Goal: Task Accomplishment & Management: Use online tool/utility

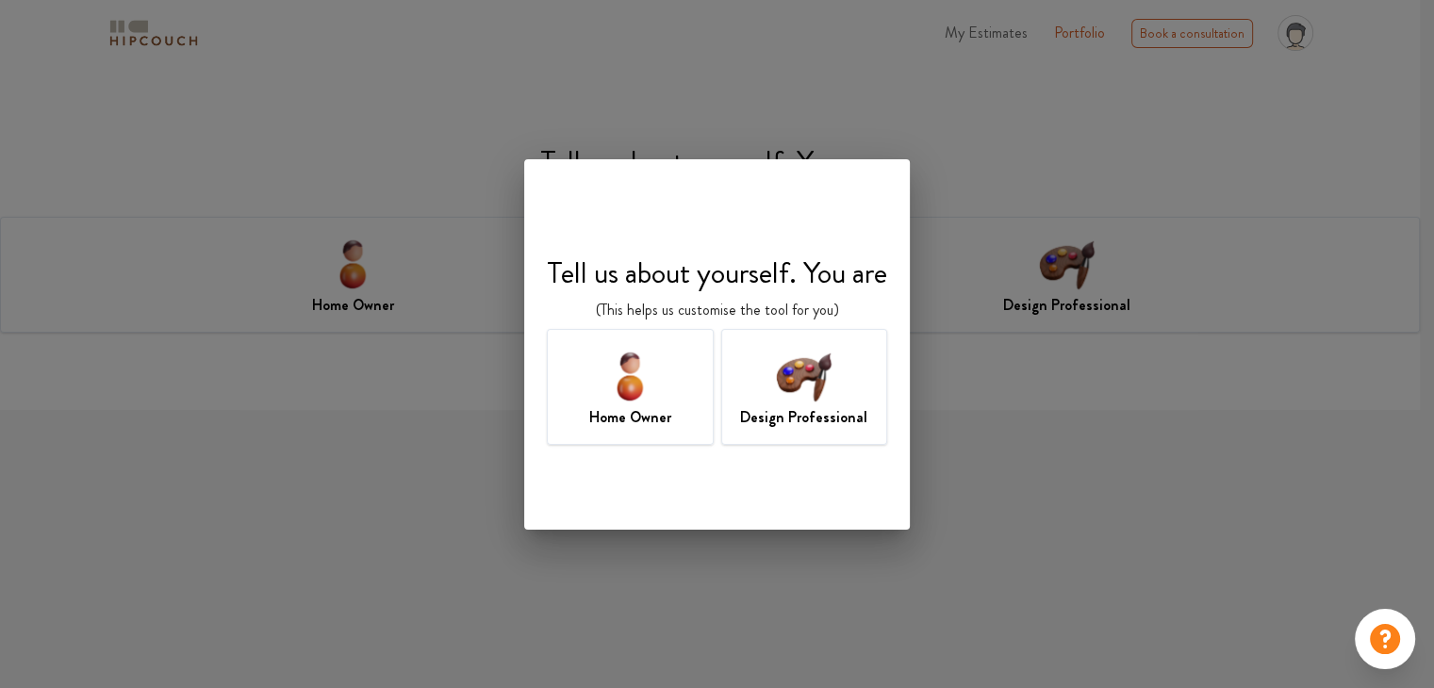
click at [823, 417] on h7 "Design Professional" at bounding box center [803, 417] width 127 height 23
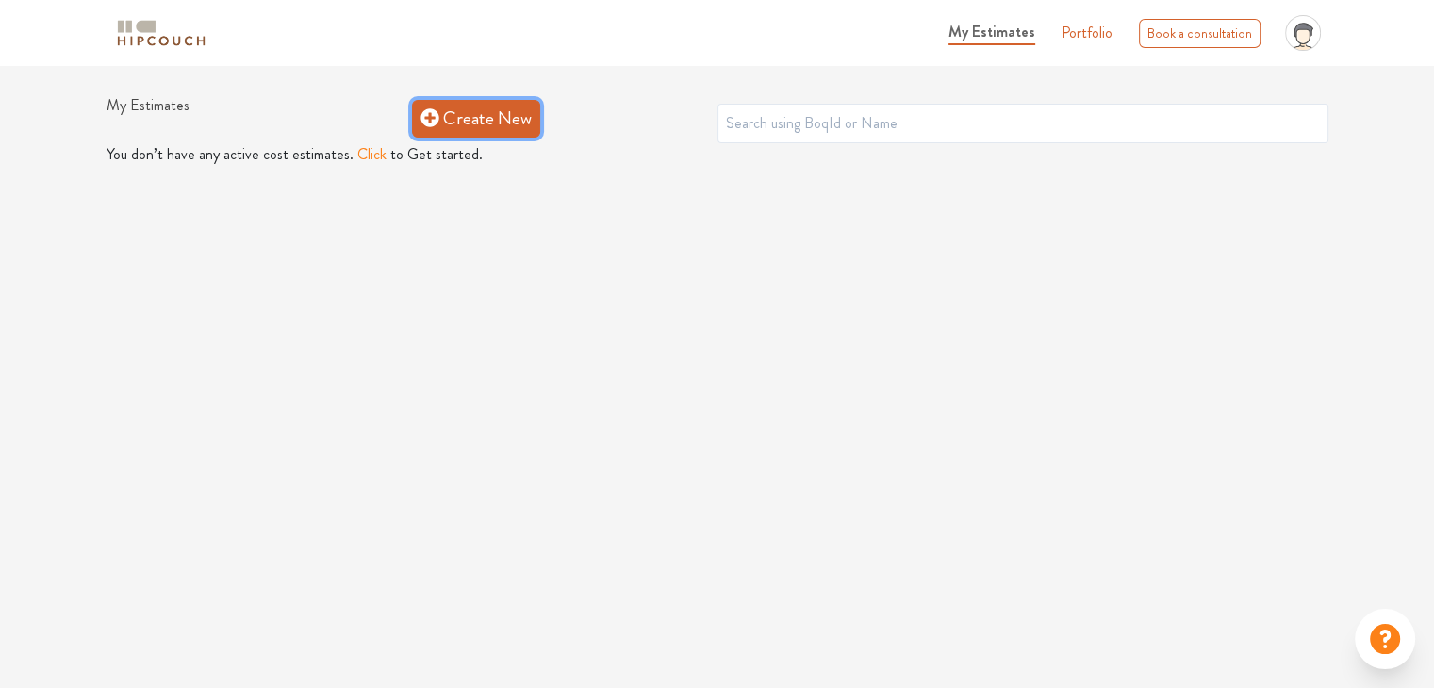
click at [494, 110] on link "Create New" at bounding box center [476, 119] width 128 height 38
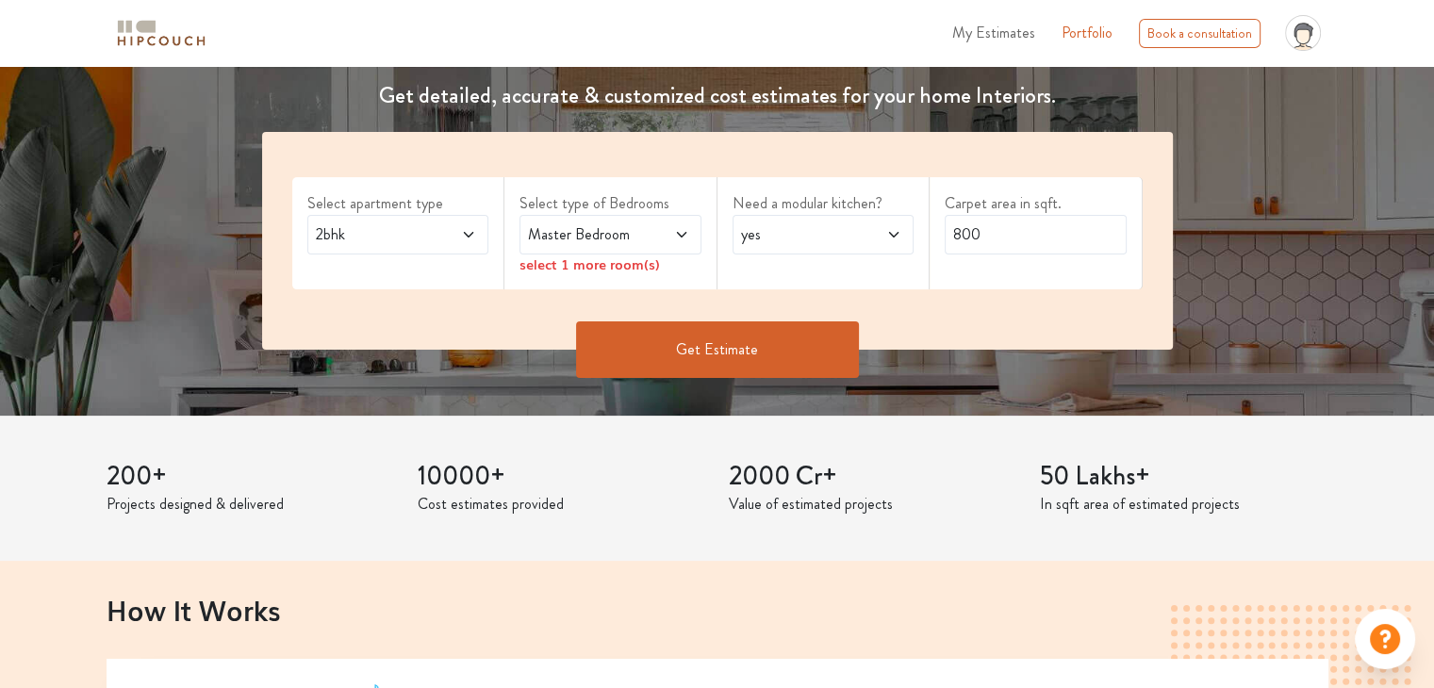
scroll to position [283, 0]
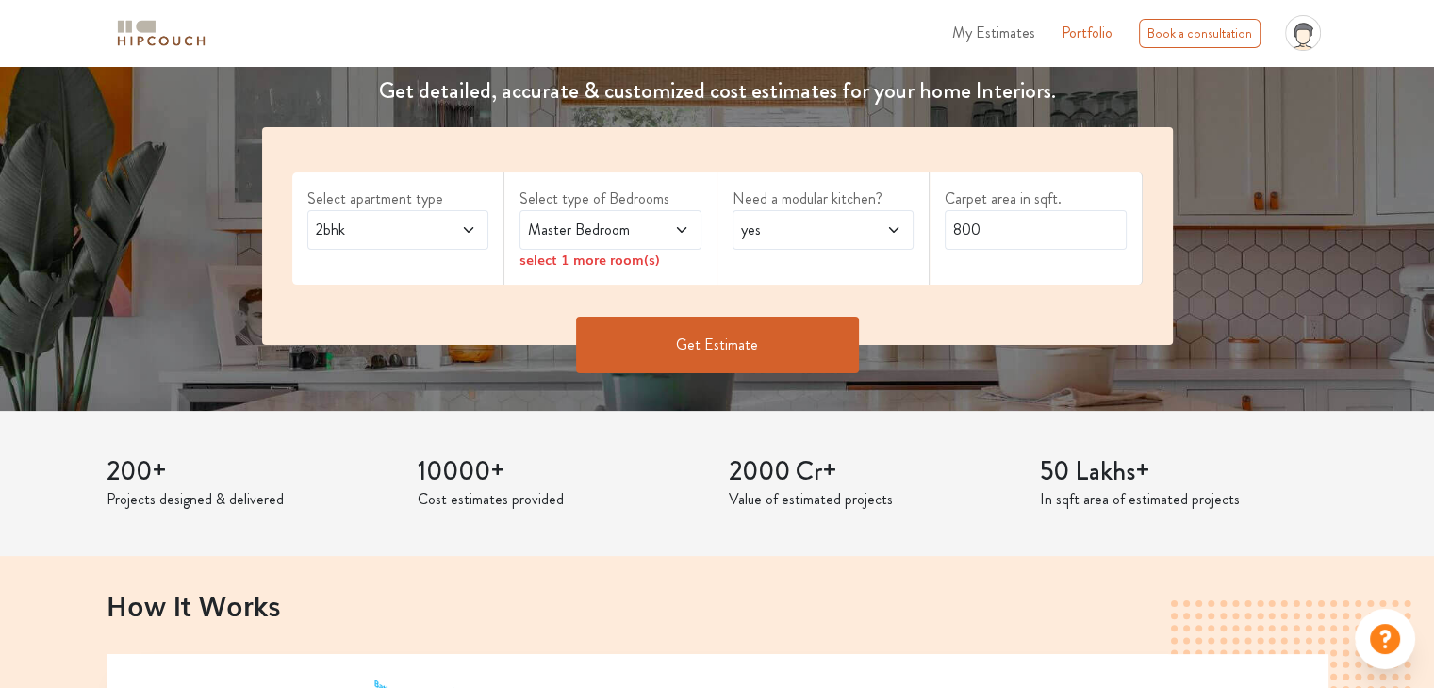
click at [844, 237] on span "yes" at bounding box center [798, 230] width 123 height 23
click at [593, 229] on span "Master Bedroom" at bounding box center [585, 230] width 123 height 23
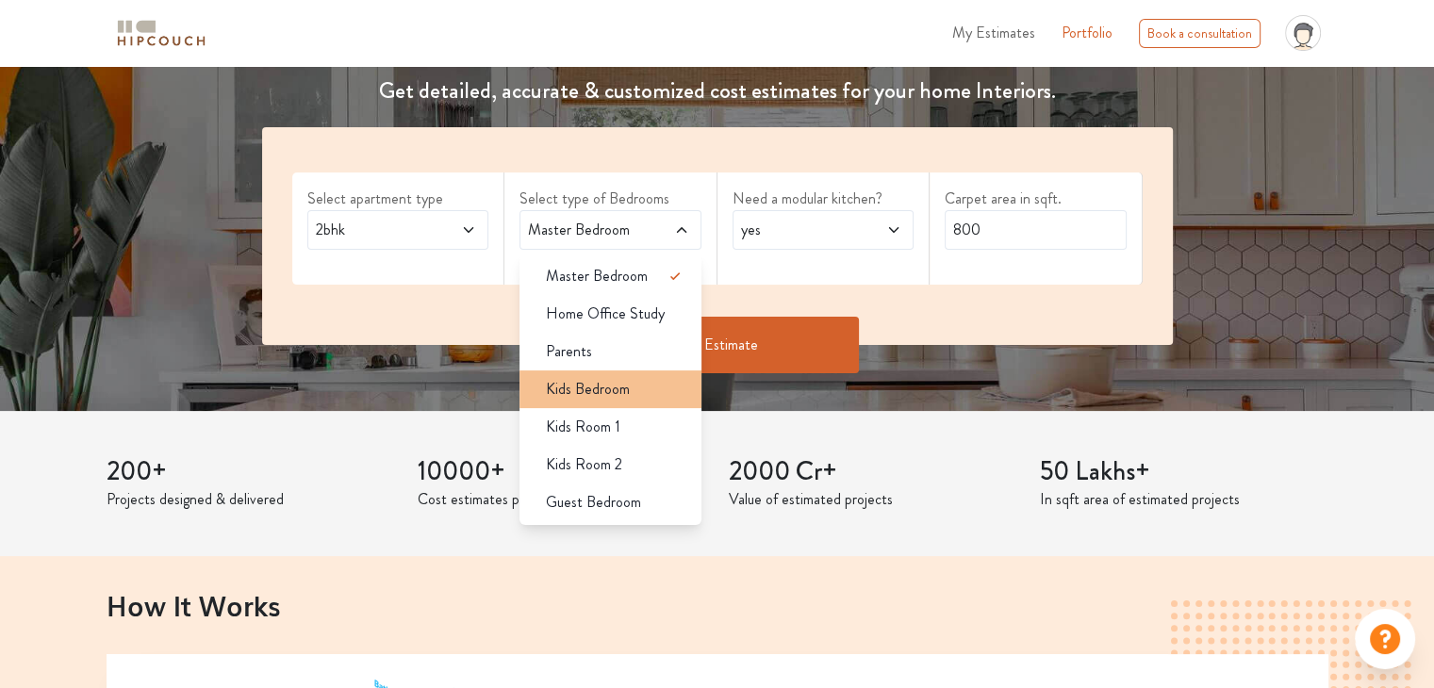
click at [664, 398] on div "Kids Bedroom" at bounding box center [616, 389] width 171 height 23
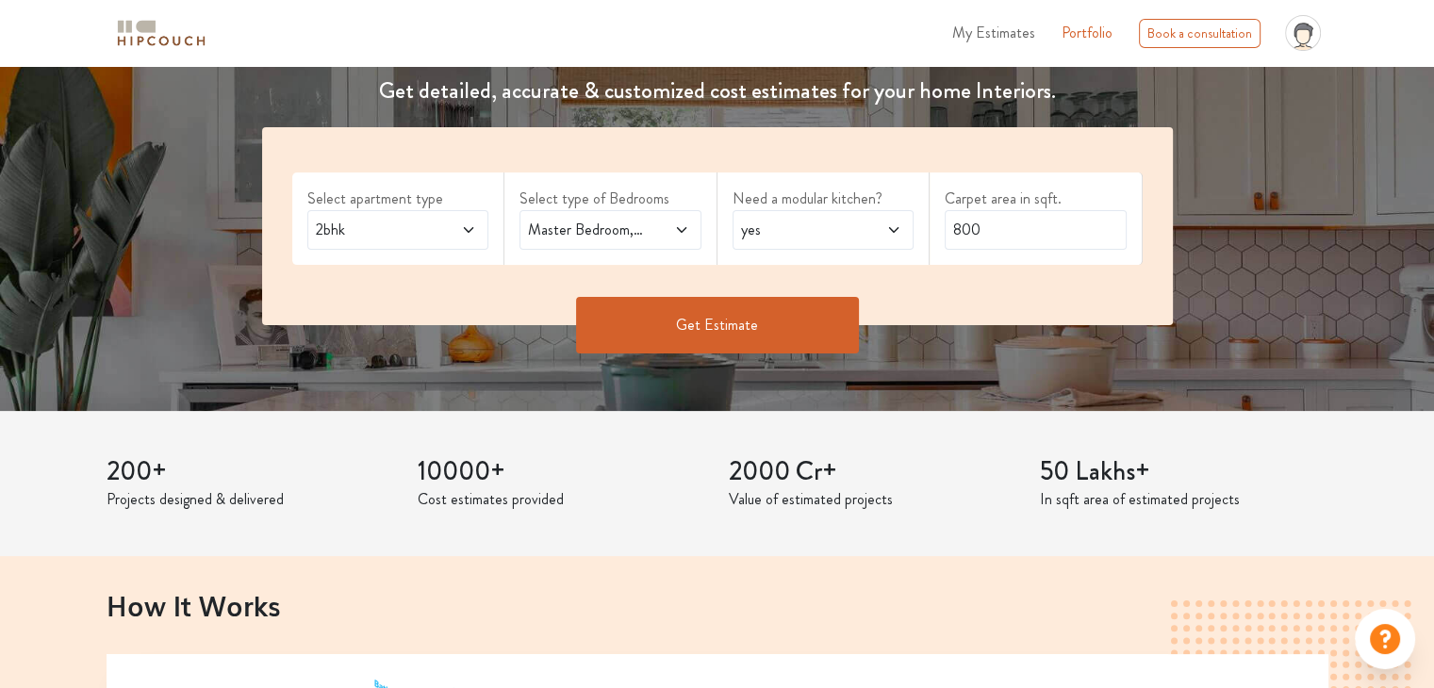
click at [682, 231] on icon at bounding box center [680, 230] width 9 height 6
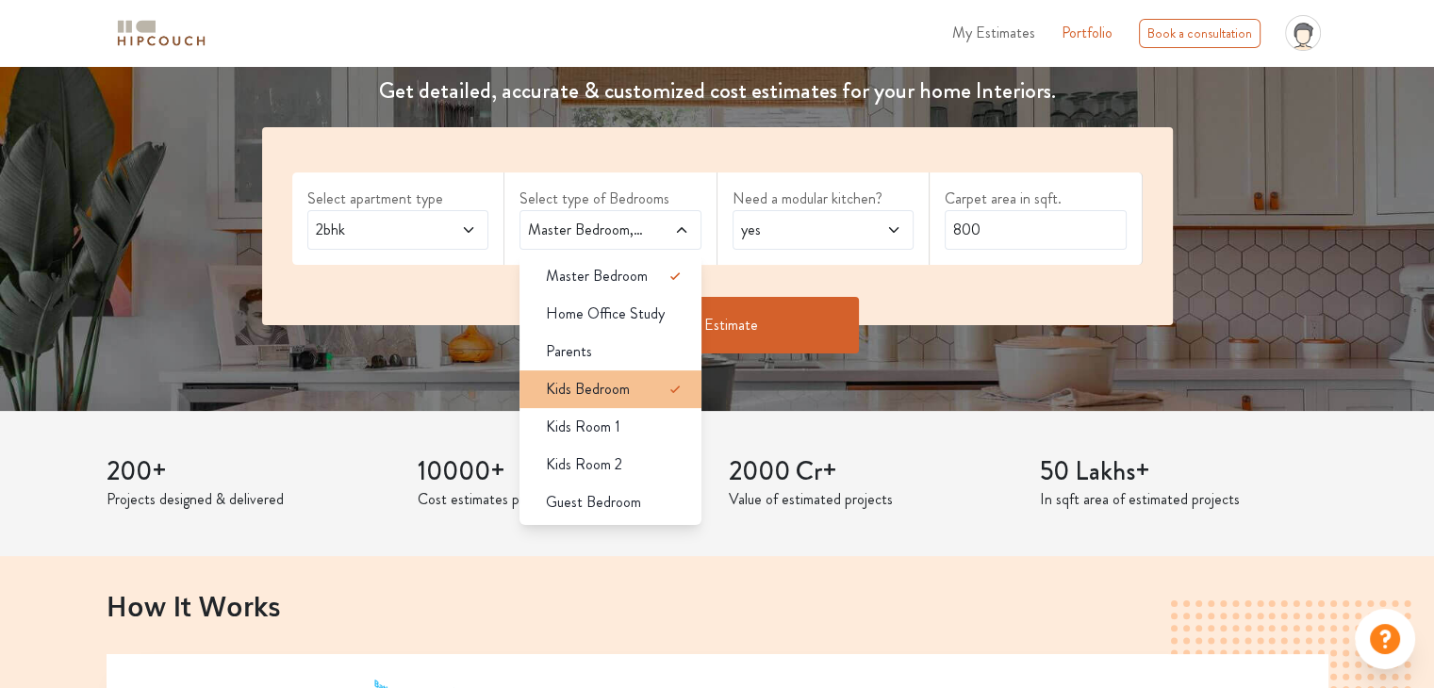
click at [673, 383] on icon at bounding box center [675, 389] width 23 height 23
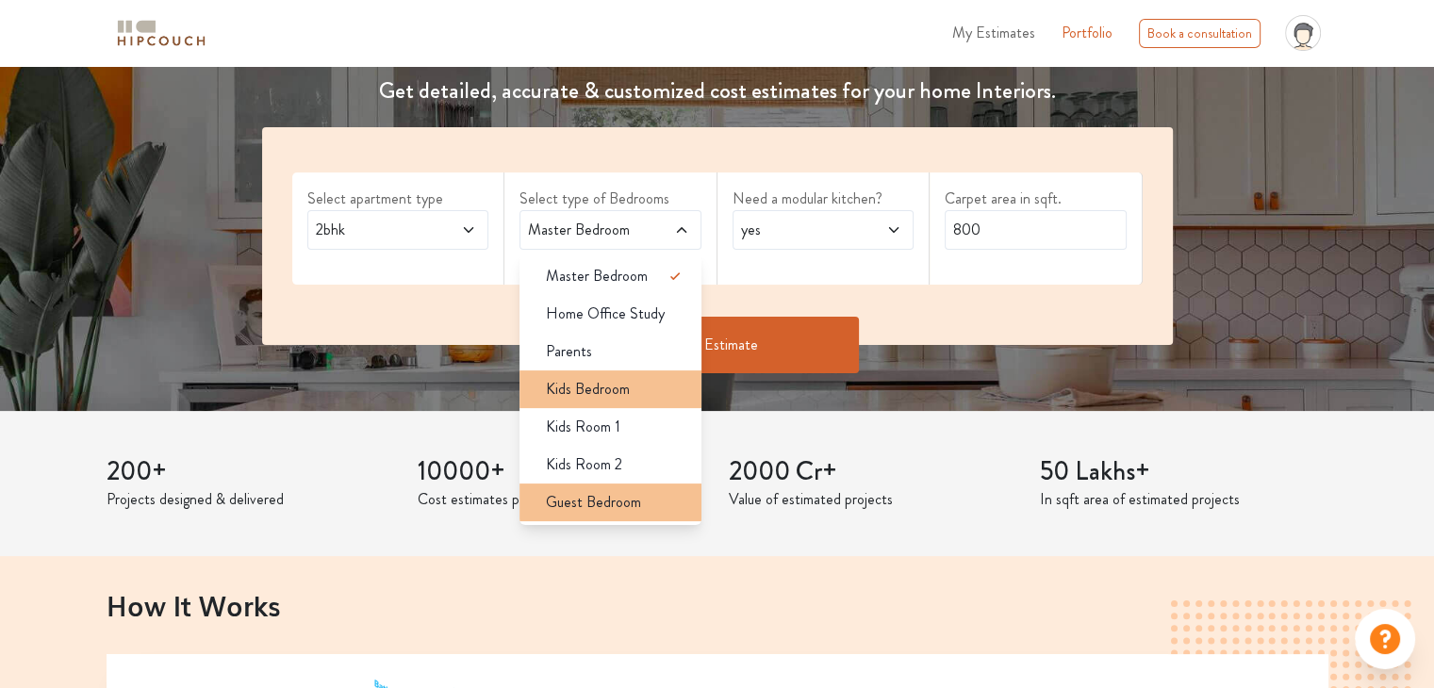
click at [666, 484] on li "Guest Bedroom" at bounding box center [610, 503] width 182 height 38
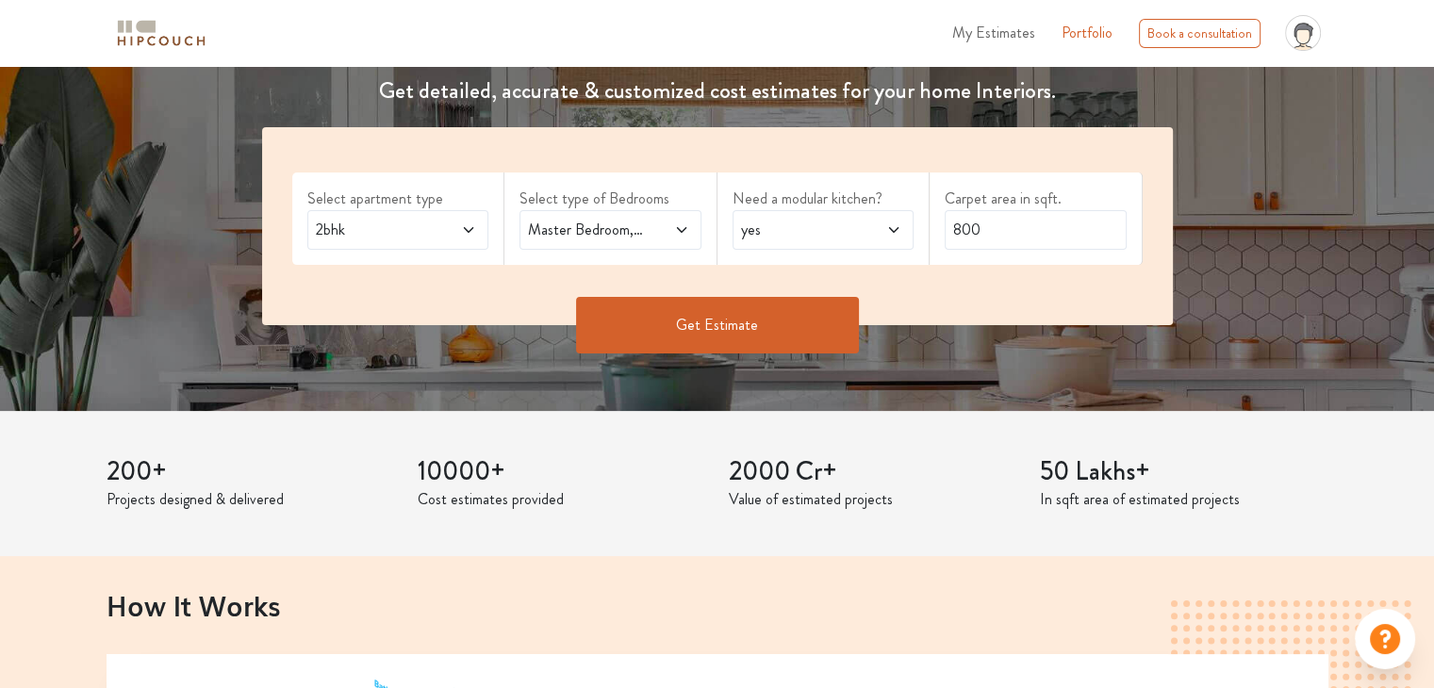
click at [682, 222] on icon at bounding box center [681, 229] width 15 height 15
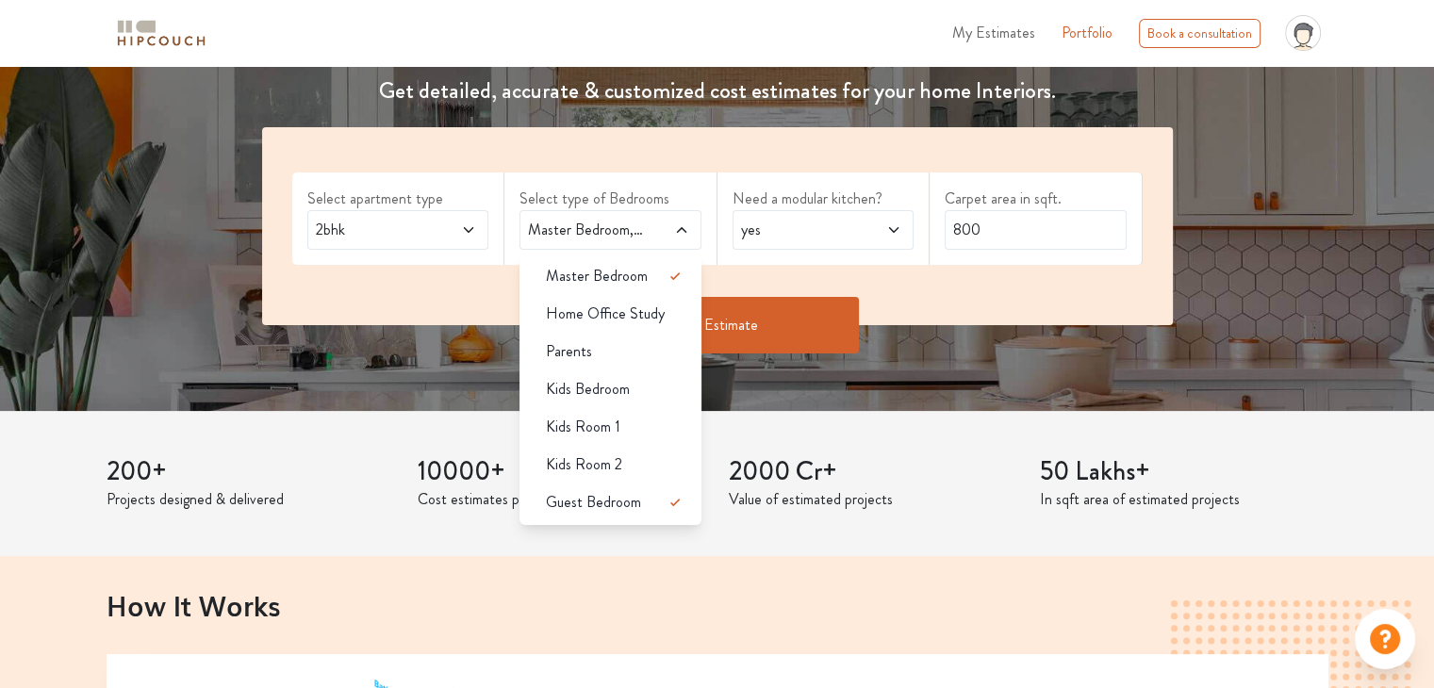
click at [781, 242] on div "yes" at bounding box center [823, 230] width 182 height 40
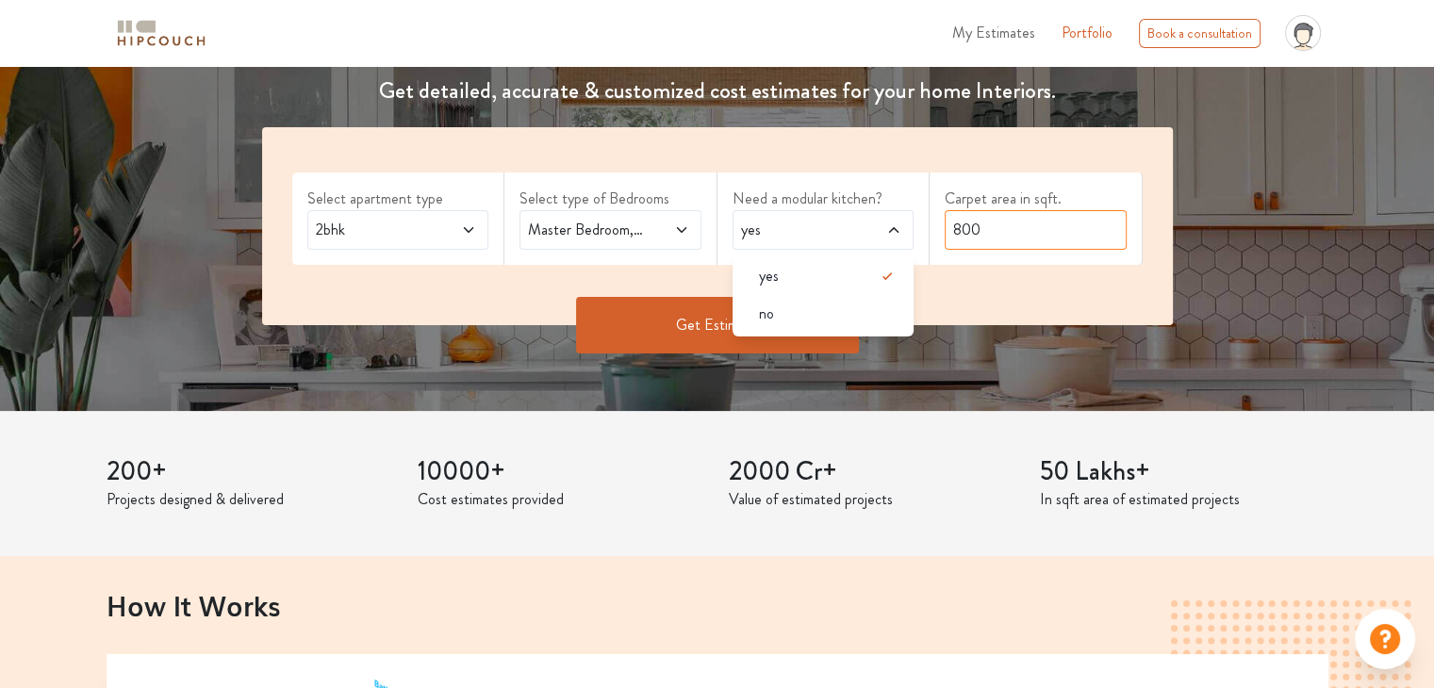
click at [1041, 239] on input "800" at bounding box center [1036, 230] width 182 height 40
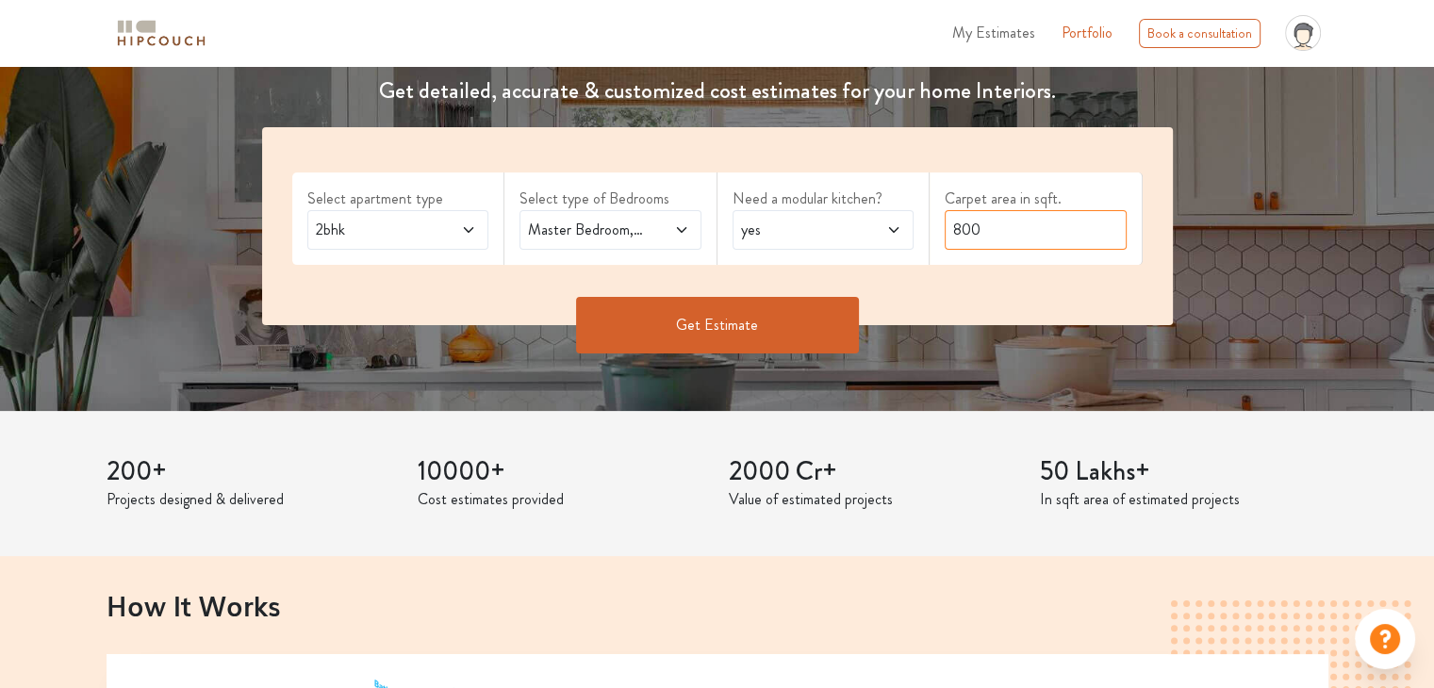
click at [1041, 239] on input "800" at bounding box center [1036, 230] width 182 height 40
type input "4"
type input "2500"
click at [797, 321] on button "Get Estimate" at bounding box center [717, 325] width 283 height 57
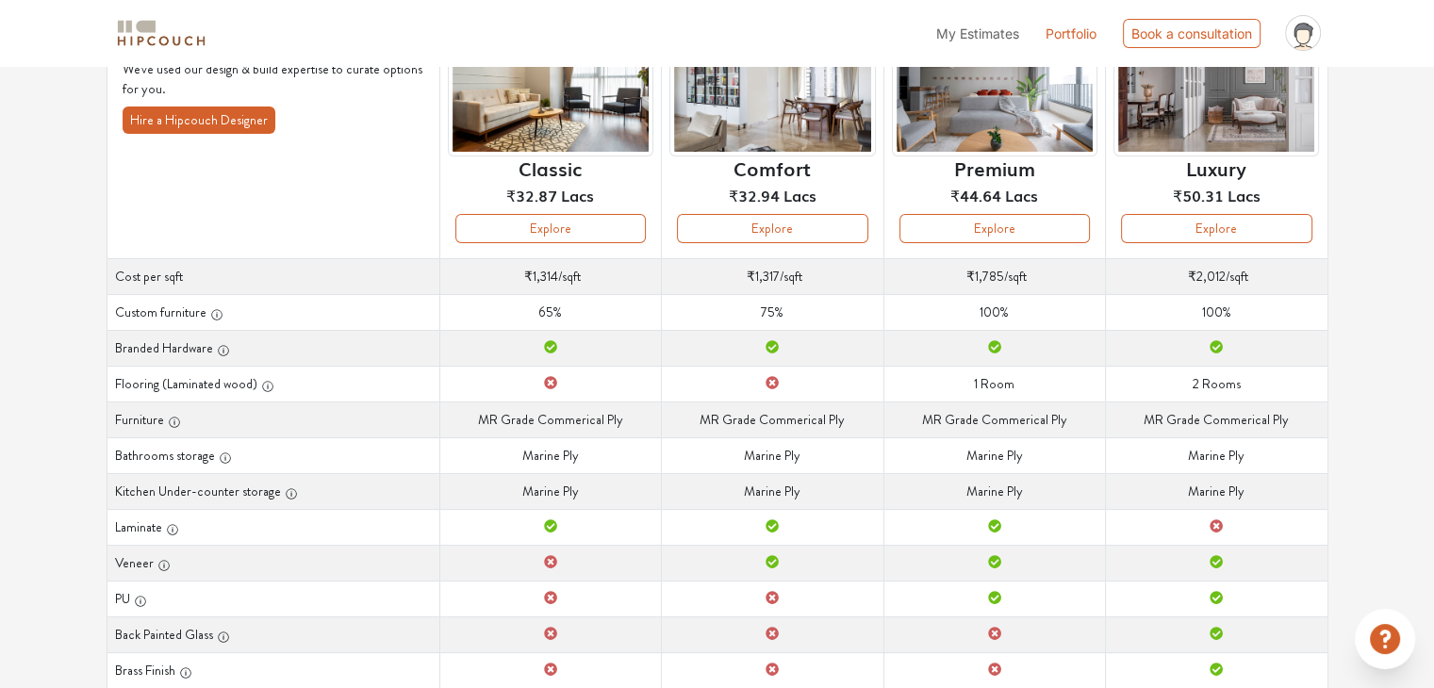
scroll to position [94, 0]
